Goal: Transaction & Acquisition: Purchase product/service

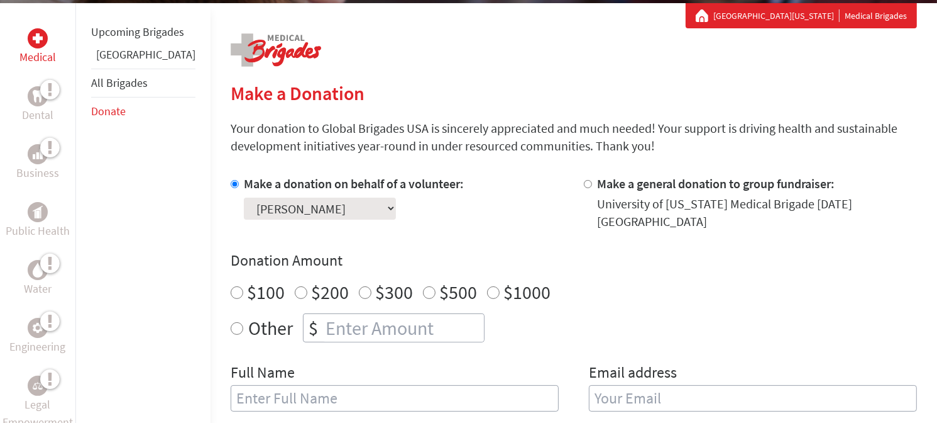
scroll to position [252, 0]
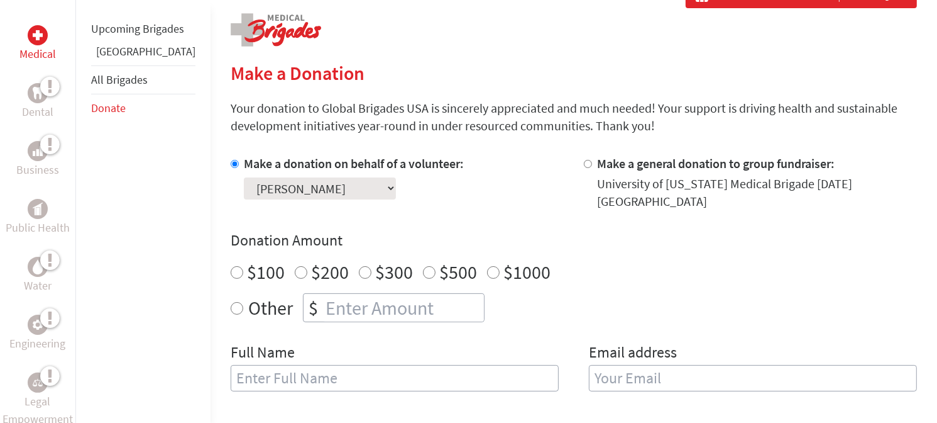
click at [231, 266] on input "$100" at bounding box center [237, 272] width 13 height 13
radio input "true"
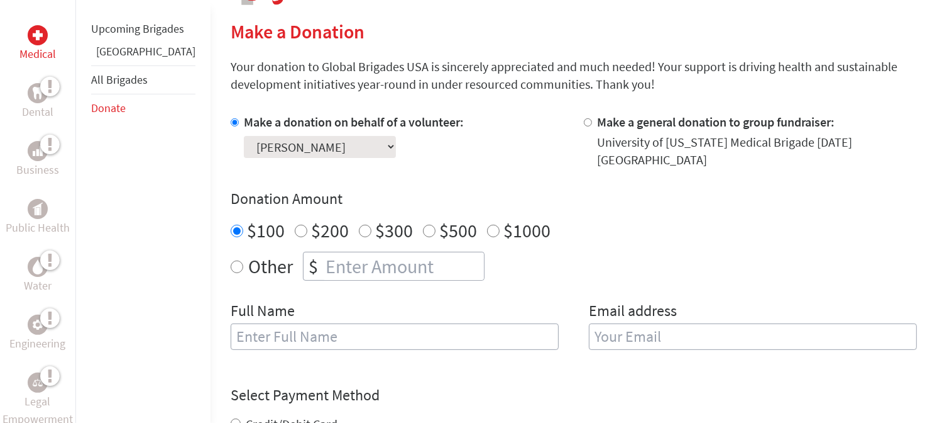
scroll to position [314, 0]
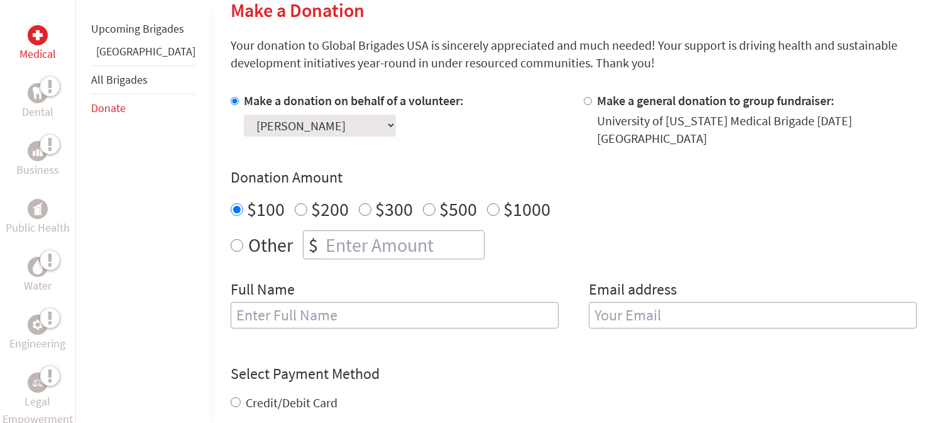
click at [313, 302] on input "text" at bounding box center [395, 315] width 328 height 26
type input "[PERSON_NAME] and [PERSON_NAME]"
click at [604, 306] on input "email" at bounding box center [753, 315] width 328 height 26
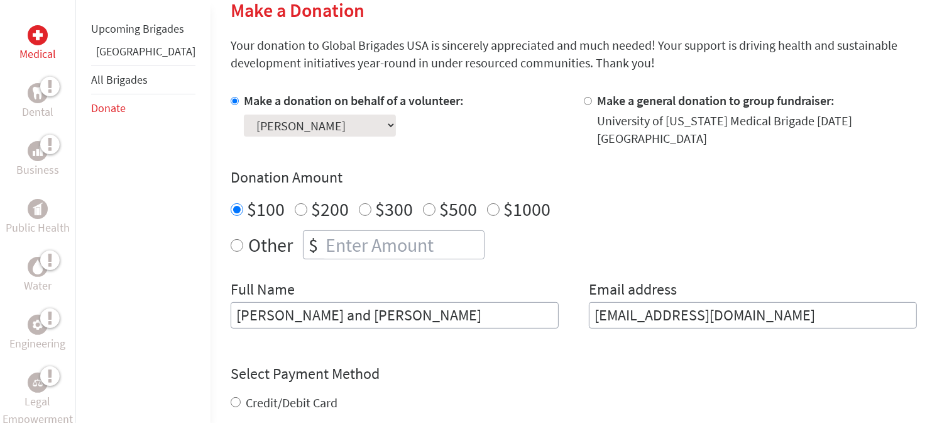
click at [598, 307] on input "[EMAIL_ADDRESS][DOMAIN_NAME]" at bounding box center [753, 315] width 328 height 26
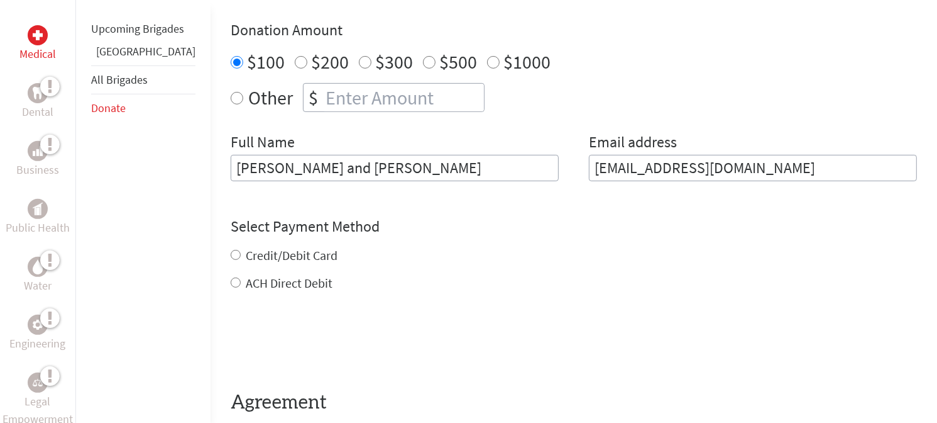
scroll to position [440, 0]
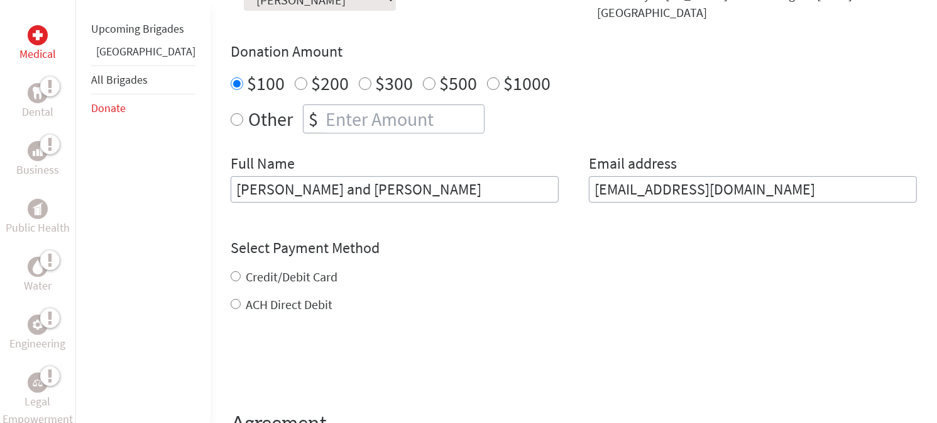
type input "[EMAIL_ADDRESS][DOMAIN_NAME]"
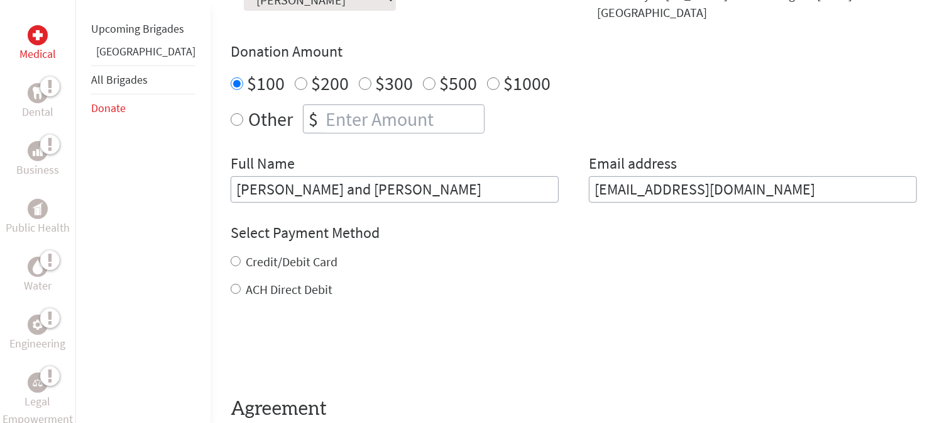
click at [231, 265] on div "Credit/Debit Card ACH Direct Debit" at bounding box center [574, 275] width 687 height 45
click at [231, 256] on input "Credit/Debit Card" at bounding box center [236, 261] width 10 height 10
radio input "true"
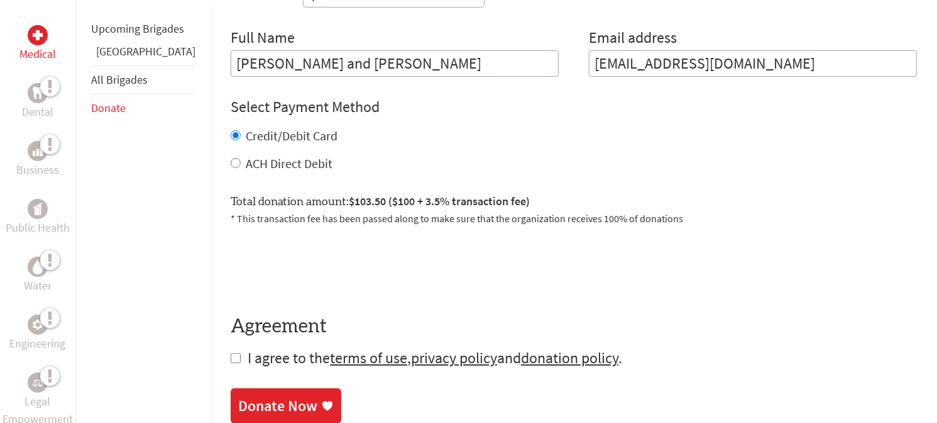
scroll to position [629, 0]
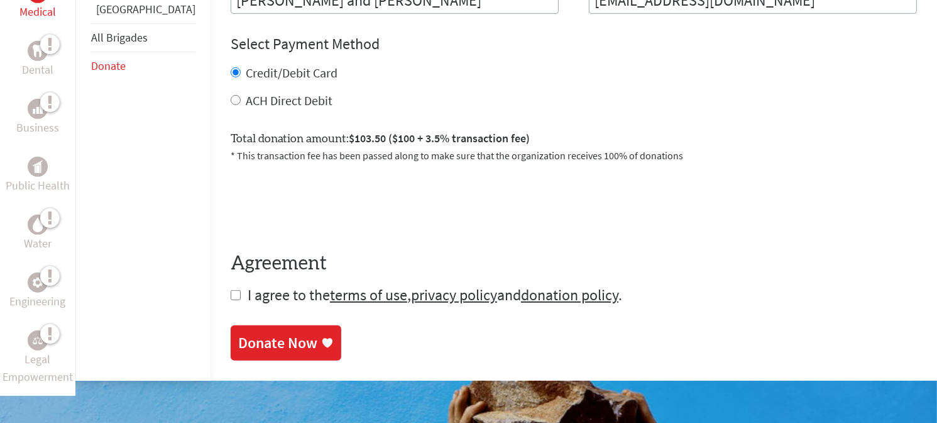
click at [231, 290] on input "checkbox" at bounding box center [236, 295] width 10 height 10
checkbox input "true"
click at [238, 334] on div "Donate Now" at bounding box center [277, 344] width 79 height 20
